Goal: Task Accomplishment & Management: Use online tool/utility

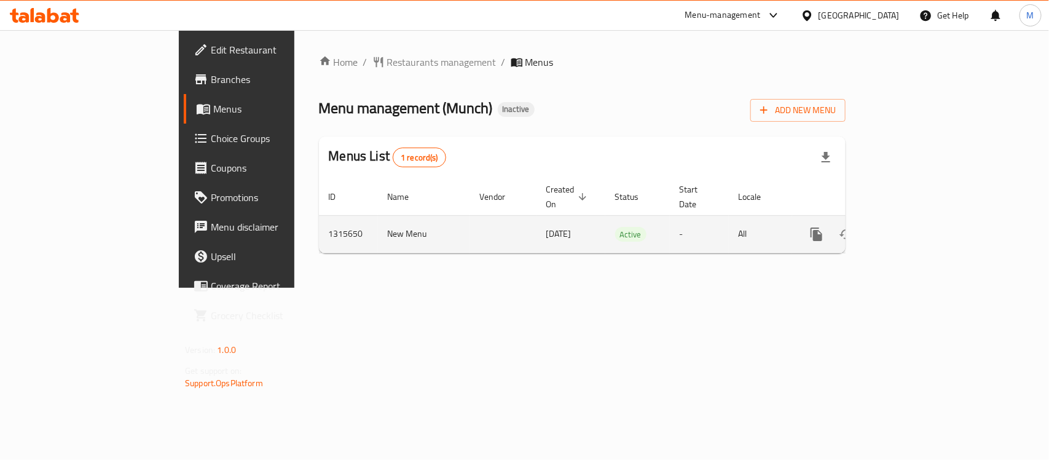
click at [910, 229] on icon "enhanced table" at bounding box center [904, 234] width 11 height 11
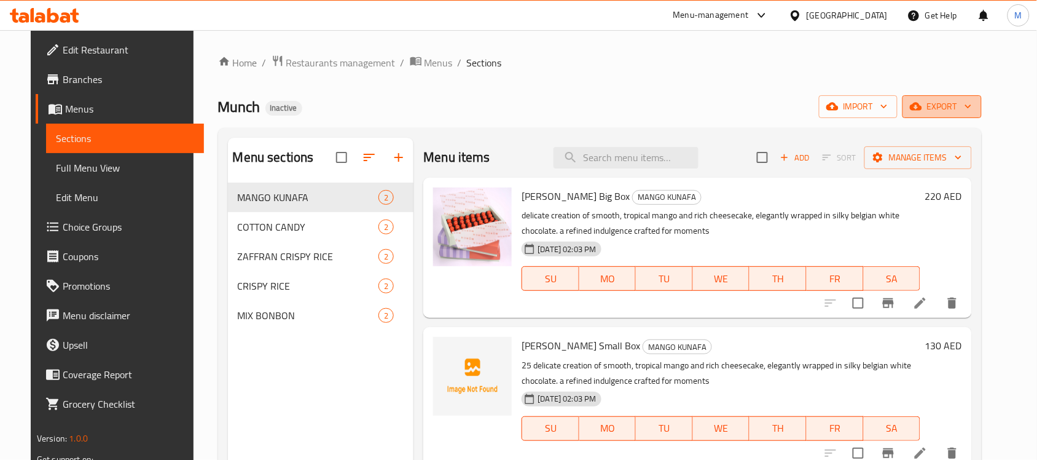
click at [972, 101] on span "export" at bounding box center [942, 106] width 60 height 15
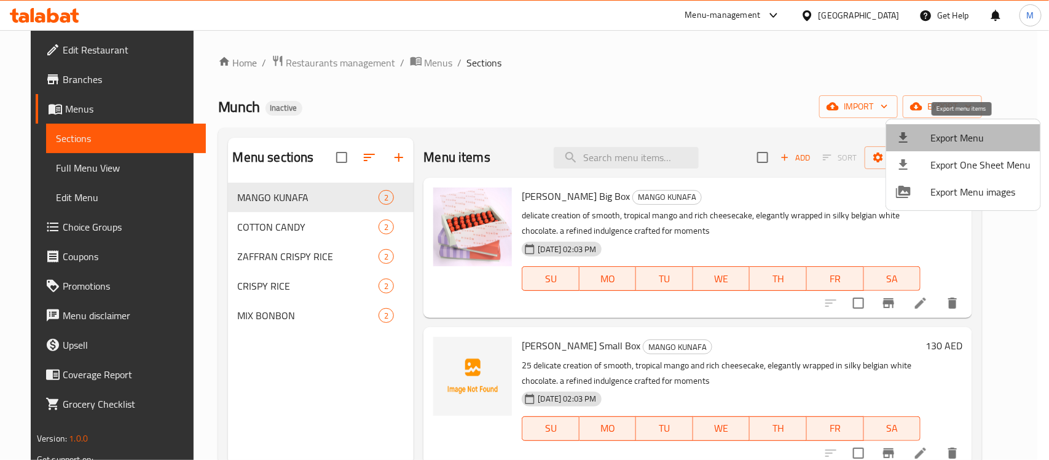
click at [976, 133] on span "Export Menu" at bounding box center [980, 137] width 100 height 15
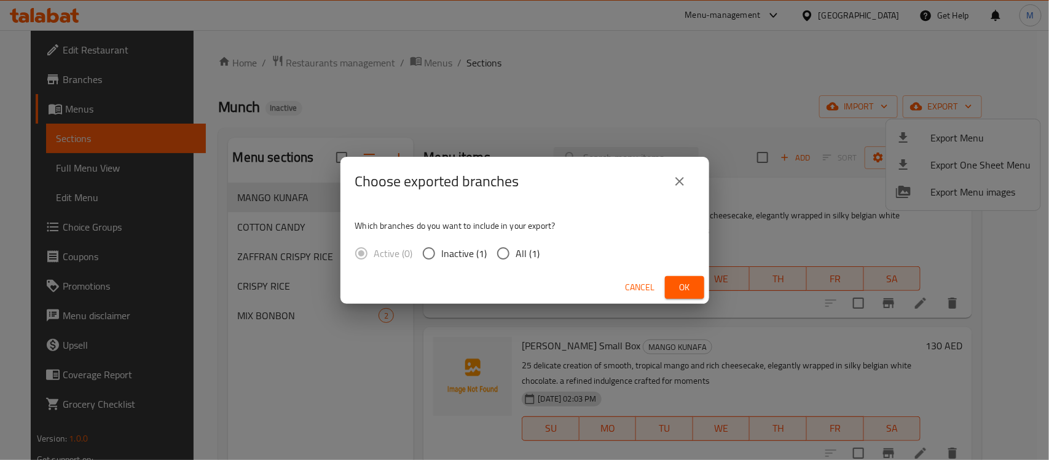
click at [520, 252] on span "All (1)" at bounding box center [528, 253] width 24 height 15
click at [516, 252] on input "All (1)" at bounding box center [503, 253] width 26 height 26
radio input "true"
click at [687, 283] on span "Ok" at bounding box center [685, 287] width 20 height 15
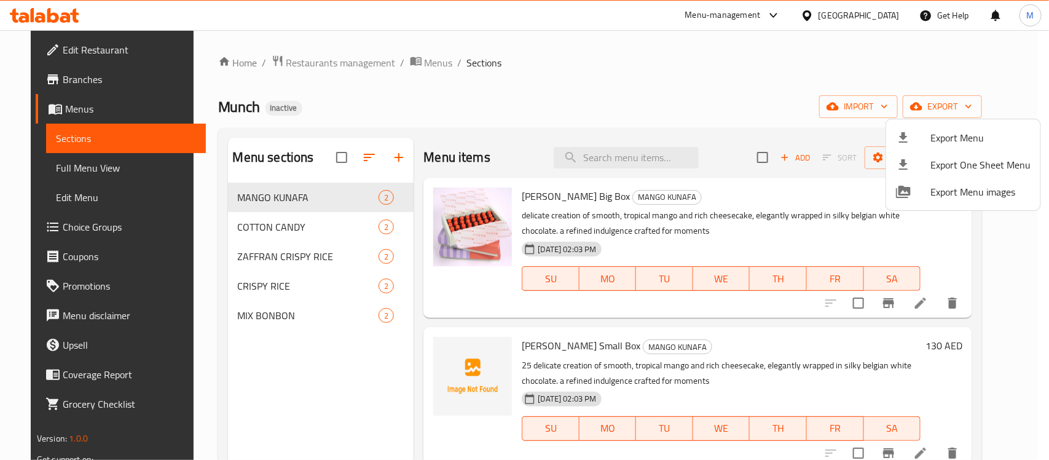
click at [295, 229] on div at bounding box center [524, 230] width 1049 height 460
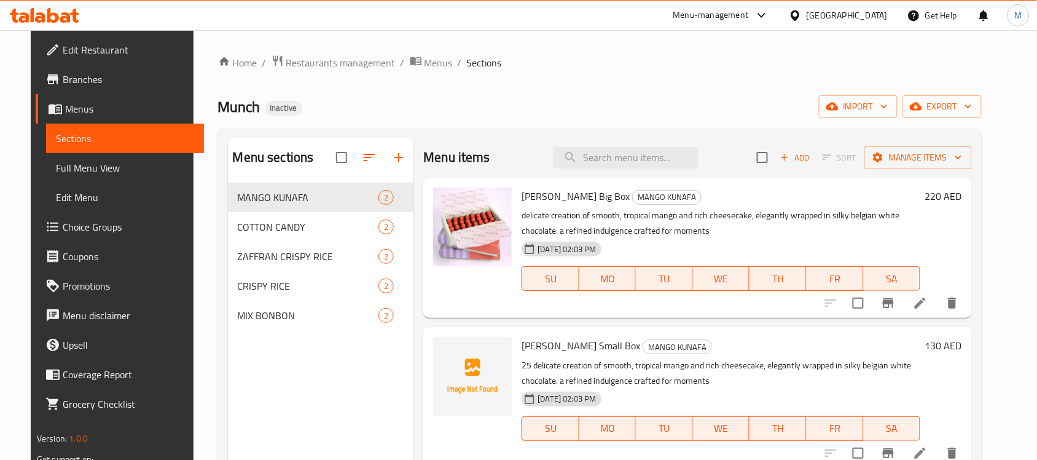
drag, startPoint x: 925, startPoint y: 361, endPoint x: 934, endPoint y: 335, distance: 26.8
click at [920, 361] on p "25 delicate creation of smooth, tropical mango and rich cheesecake, elegantly w…" at bounding box center [721, 373] width 399 height 31
click at [937, 307] on li at bounding box center [920, 303] width 34 height 22
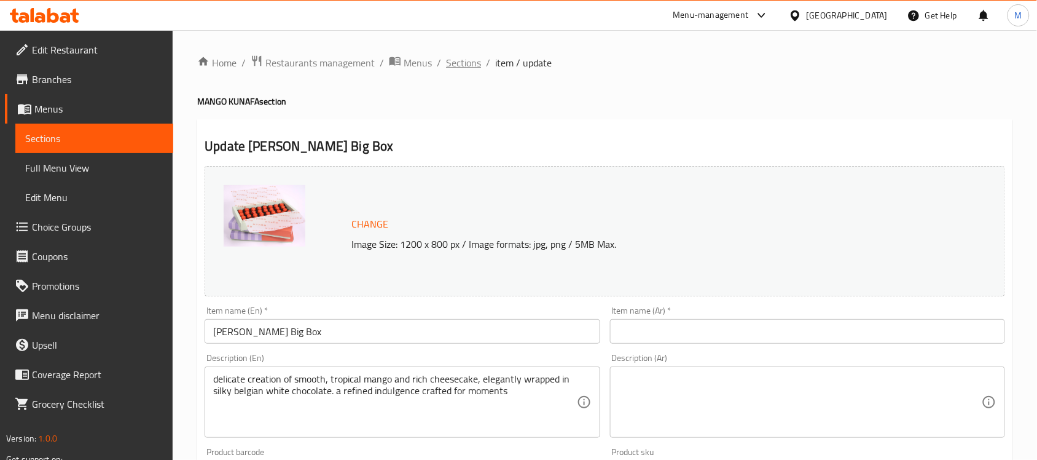
click at [471, 68] on span "Sections" at bounding box center [463, 62] width 35 height 15
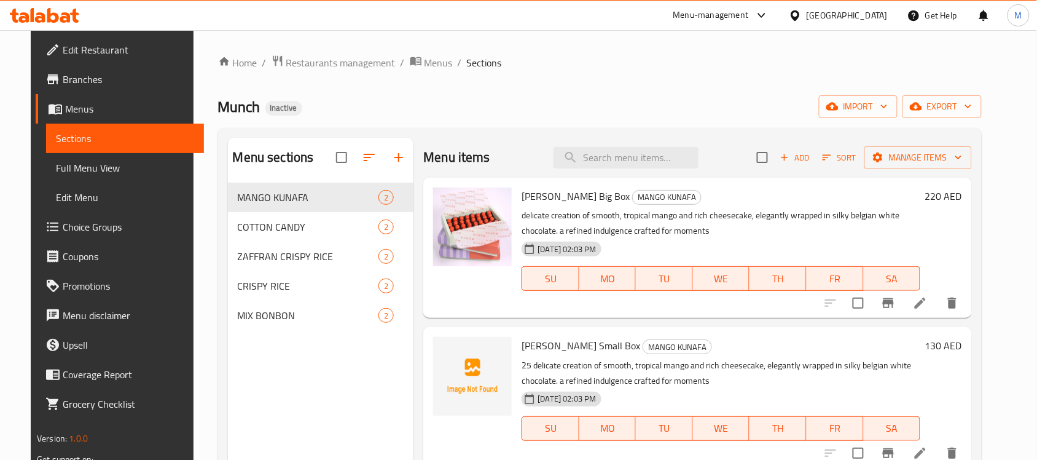
click at [93, 160] on span "Full Menu View" at bounding box center [125, 167] width 138 height 15
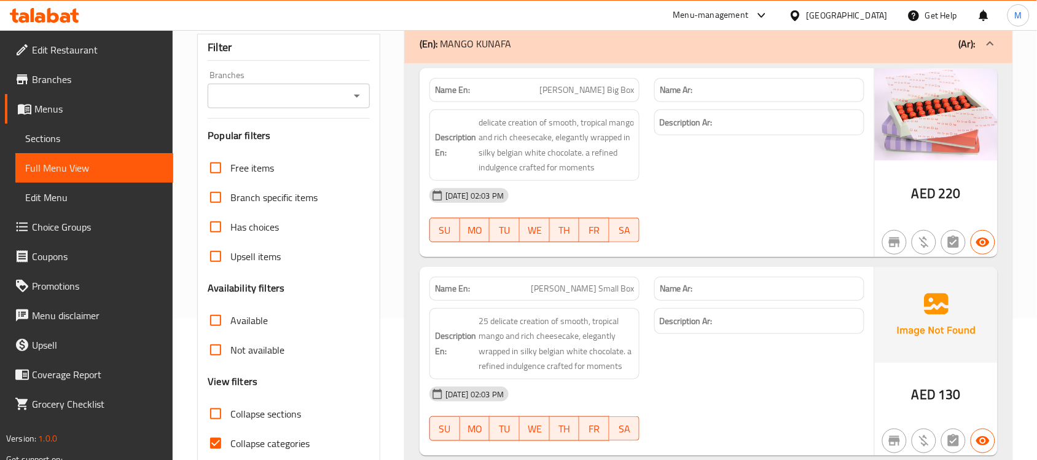
scroll to position [230, 0]
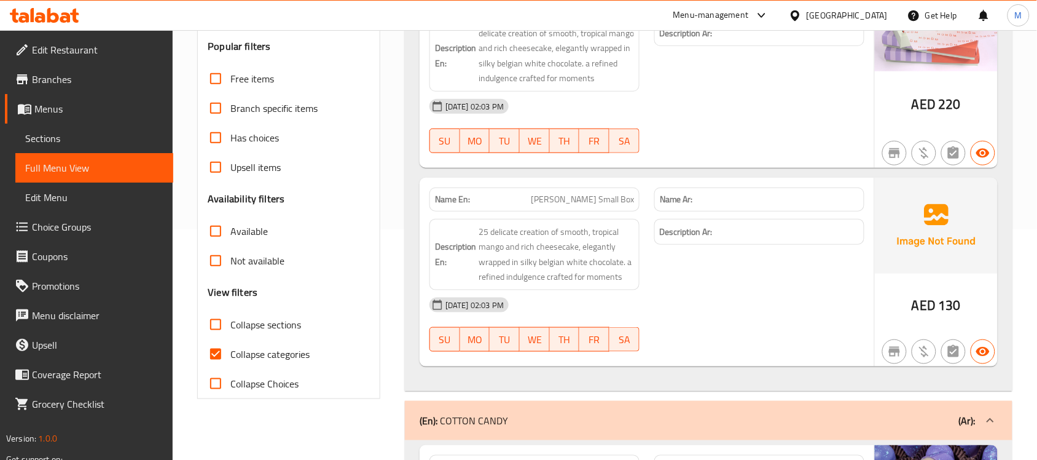
click at [251, 351] on span "Collapse categories" at bounding box center [269, 353] width 79 height 15
click at [230, 351] on input "Collapse categories" at bounding box center [215, 353] width 29 height 29
checkbox input "false"
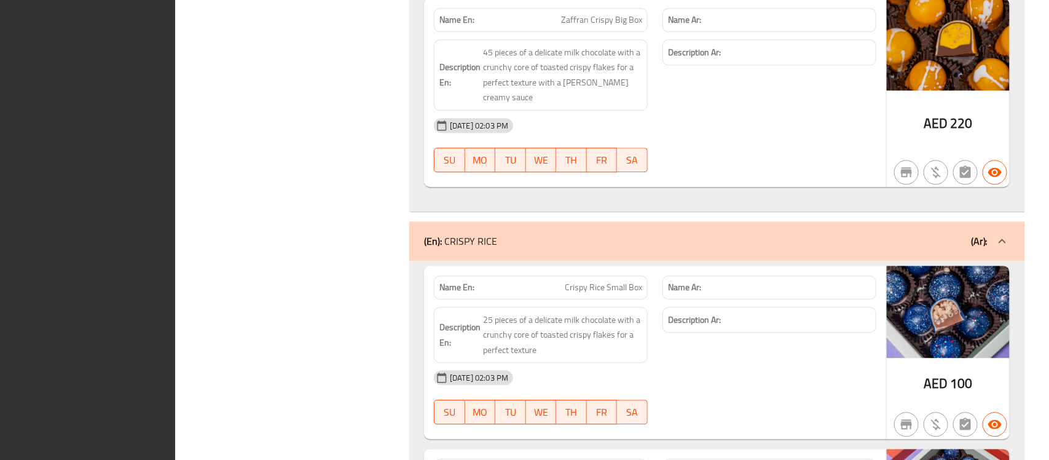
scroll to position [1677, 0]
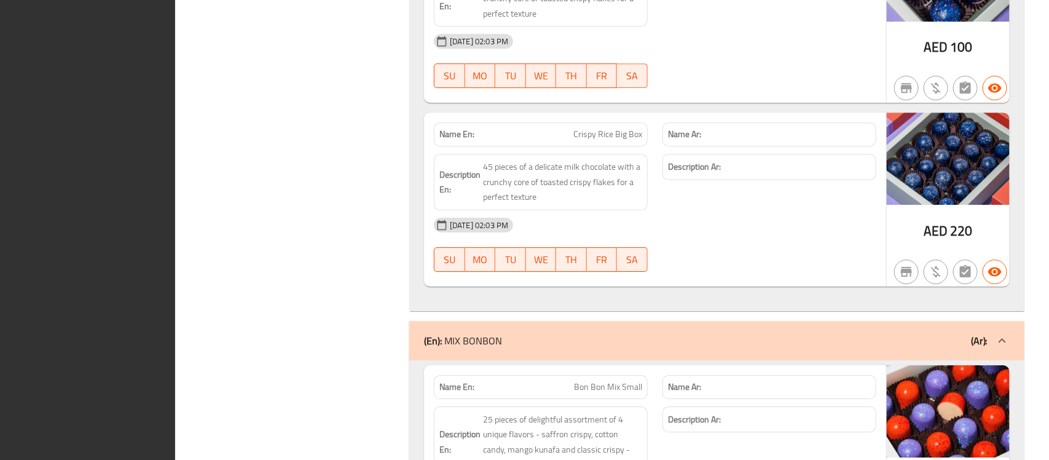
click at [705, 170] on strong "Description Ar:" at bounding box center [694, 166] width 53 height 15
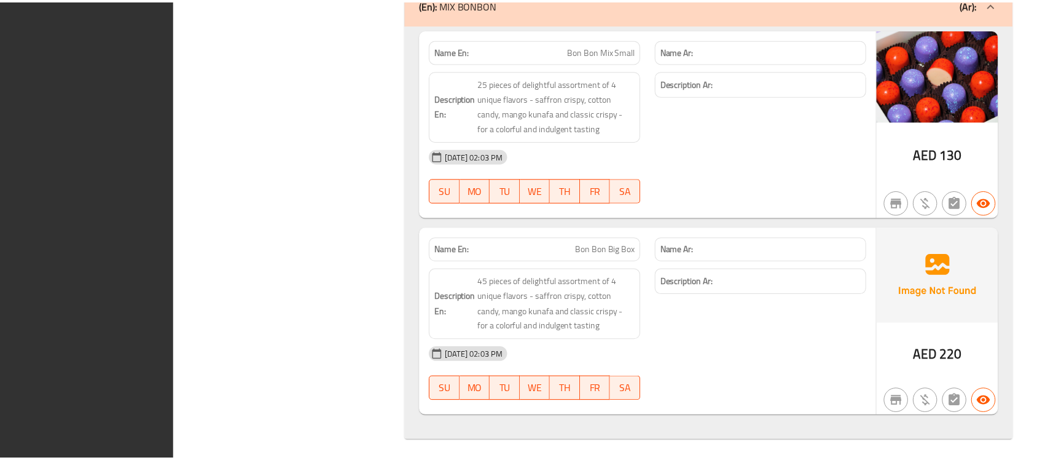
scroll to position [2023, 0]
